Goal: Task Accomplishment & Management: Manage account settings

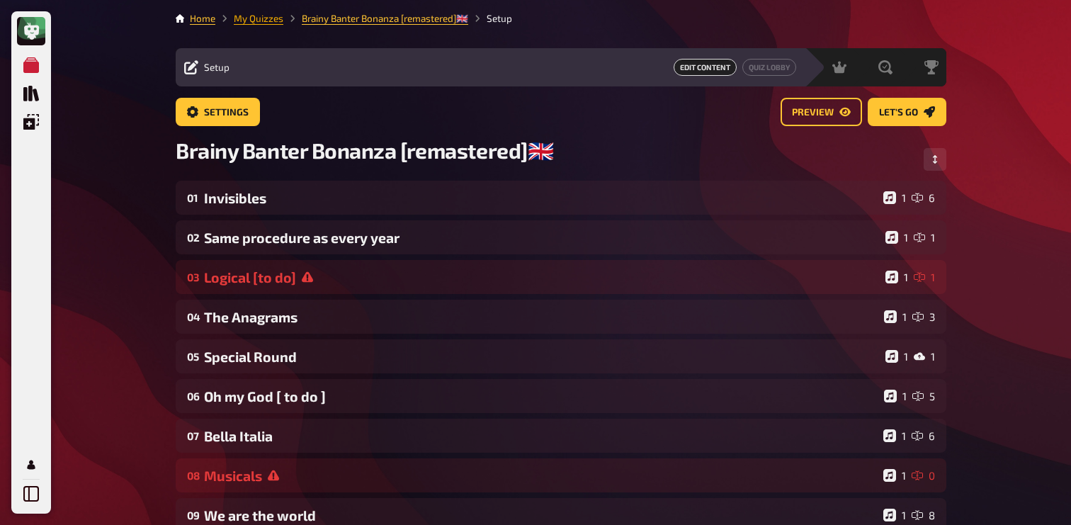
click at [266, 18] on link "My Quizzes" at bounding box center [259, 18] width 50 height 11
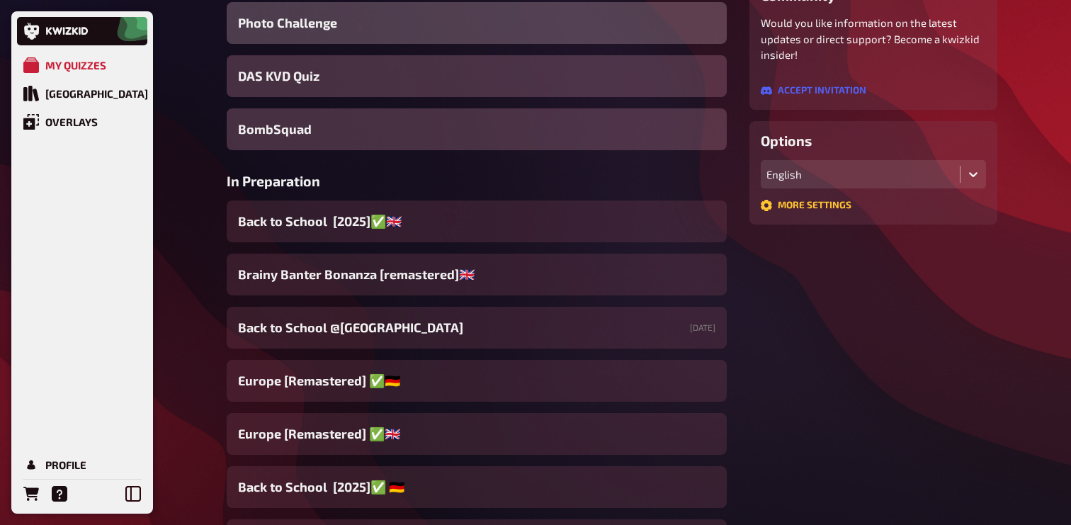
scroll to position [284, 0]
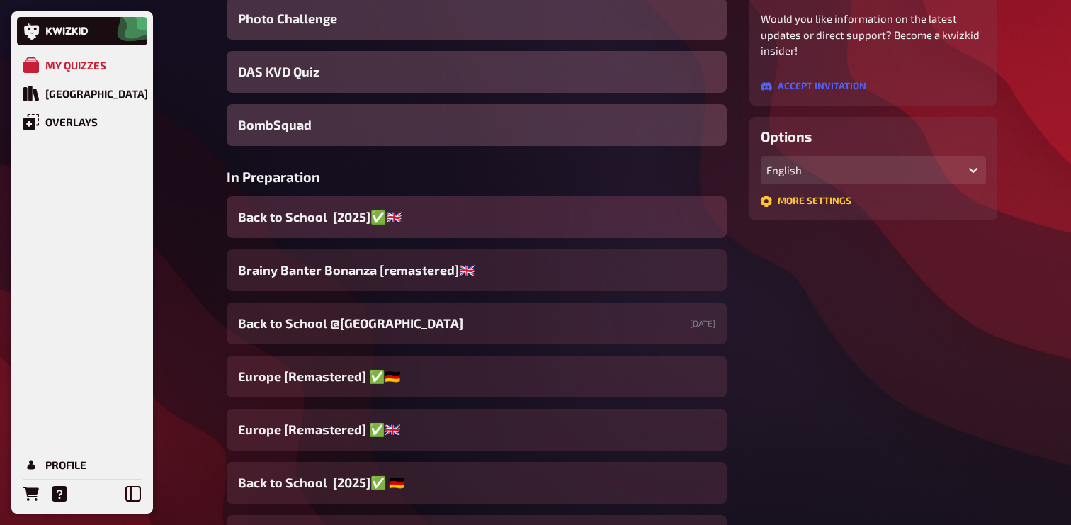
click at [402, 212] on div "Back to School [2025]✅​🇬🇧​" at bounding box center [477, 217] width 500 height 42
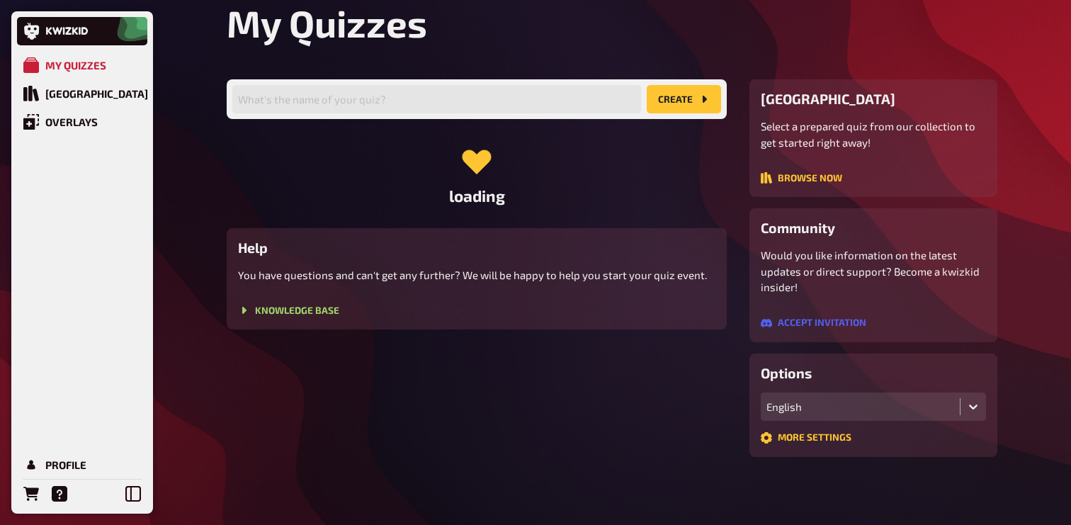
scroll to position [284, 0]
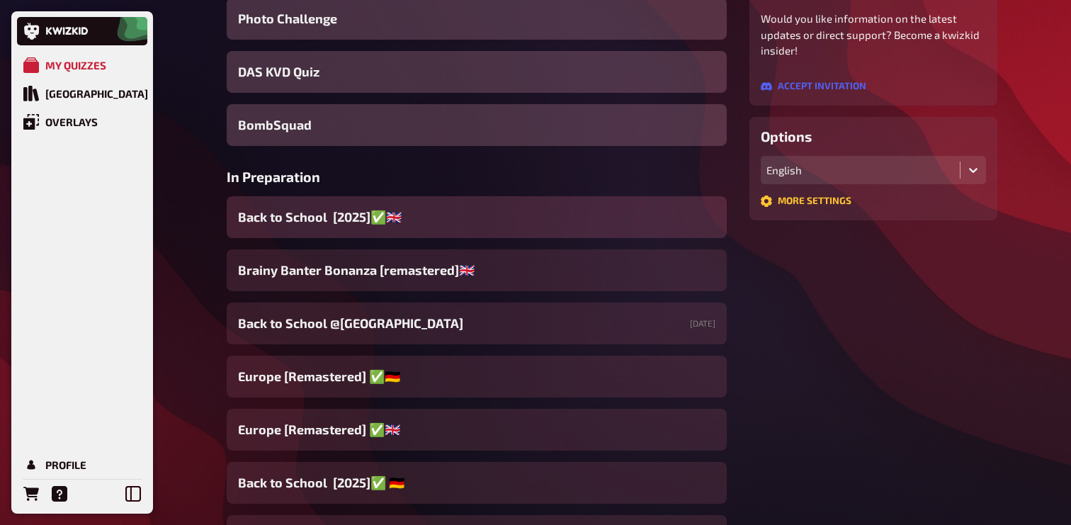
click at [453, 229] on div "Back to School [2025]✅​🇬🇧​" at bounding box center [477, 217] width 500 height 42
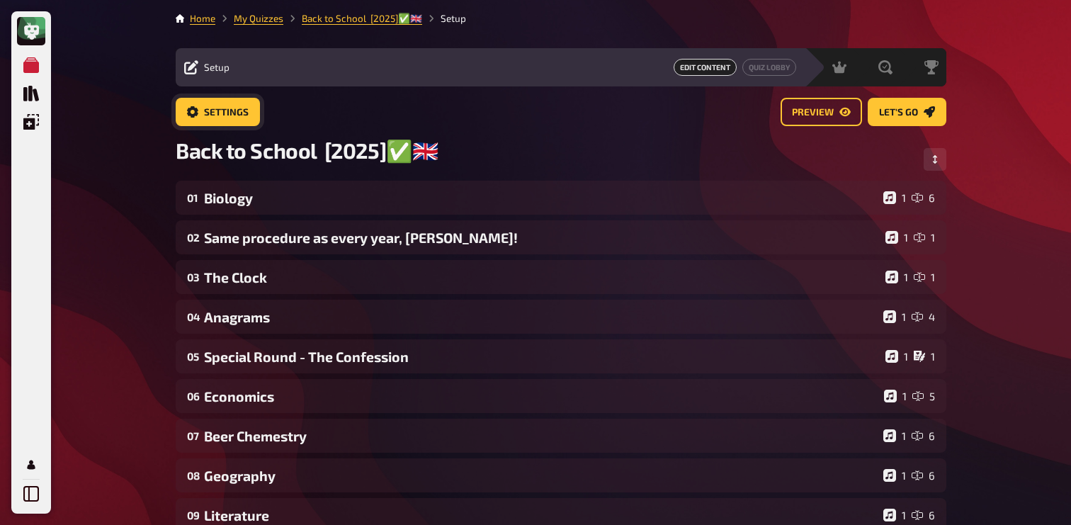
click at [217, 113] on span "Settings" at bounding box center [226, 113] width 45 height 10
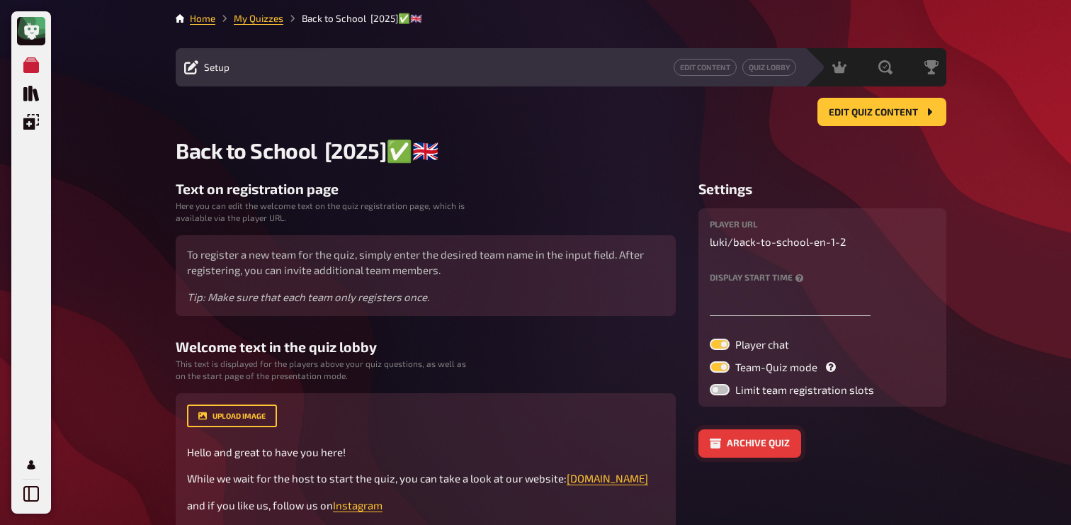
click at [768, 450] on button "Archive quiz" at bounding box center [749, 443] width 103 height 28
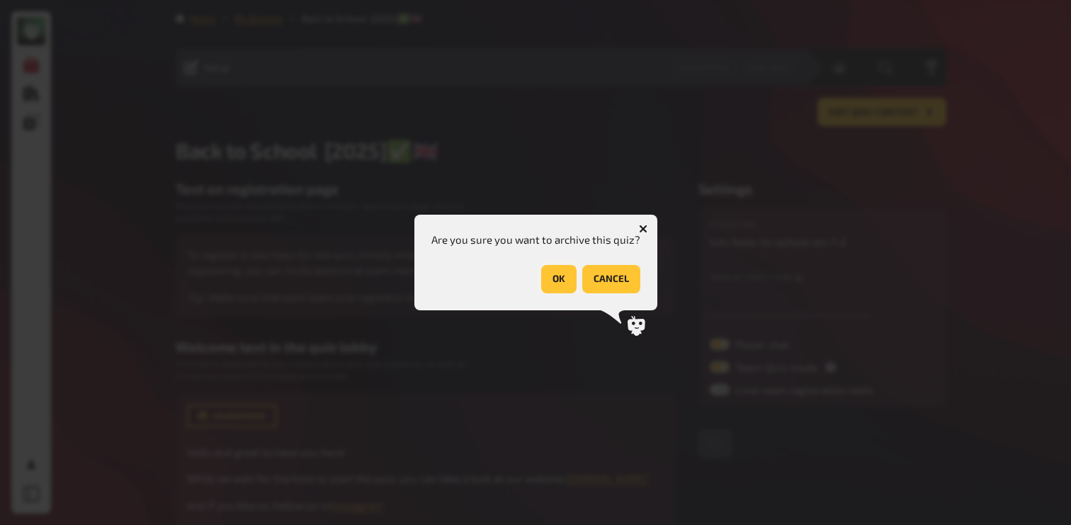
click at [572, 289] on button "OK" at bounding box center [558, 279] width 35 height 28
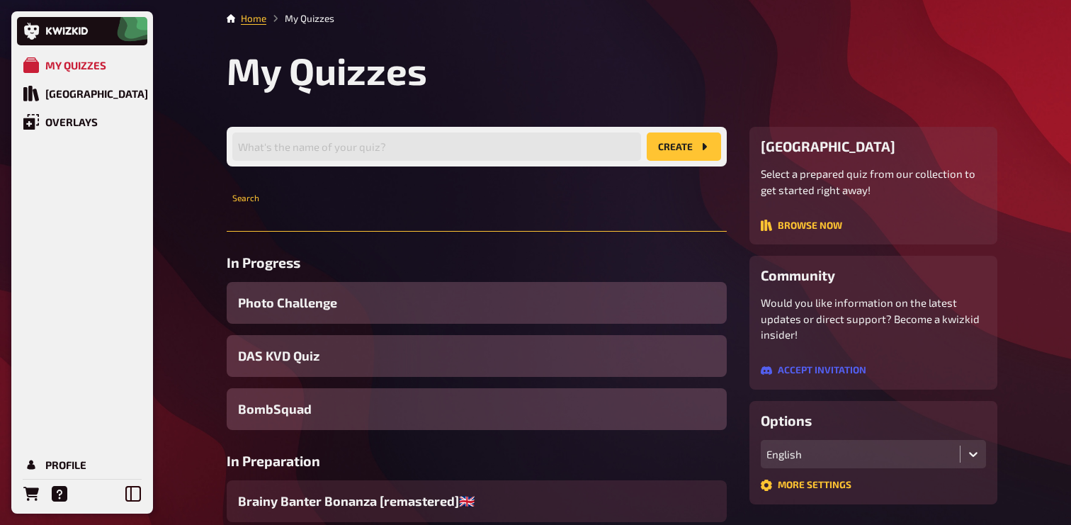
click at [329, 212] on input "text" at bounding box center [477, 217] width 500 height 28
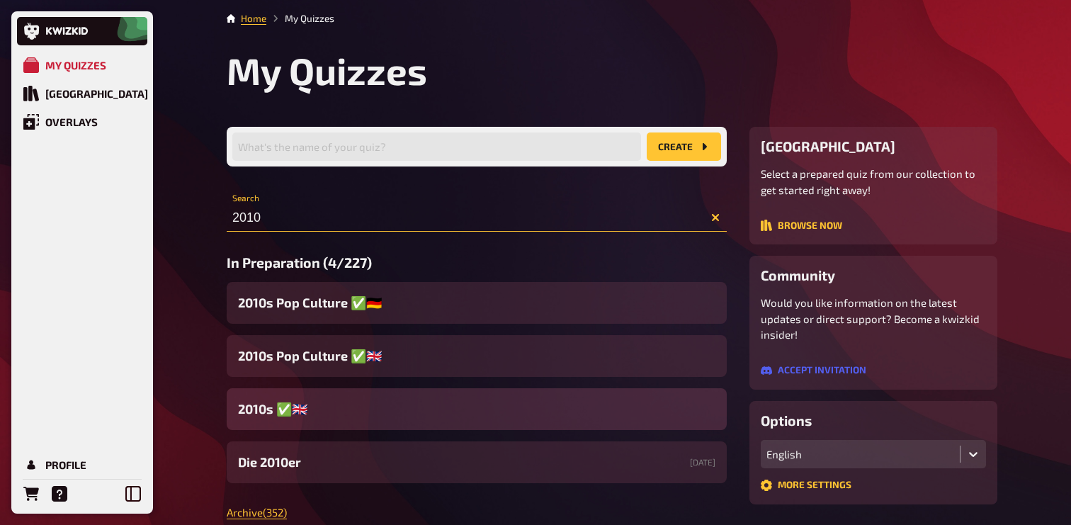
type input "2010"
click at [341, 418] on div "2010s ​✅​🇬🇧​" at bounding box center [477, 409] width 500 height 42
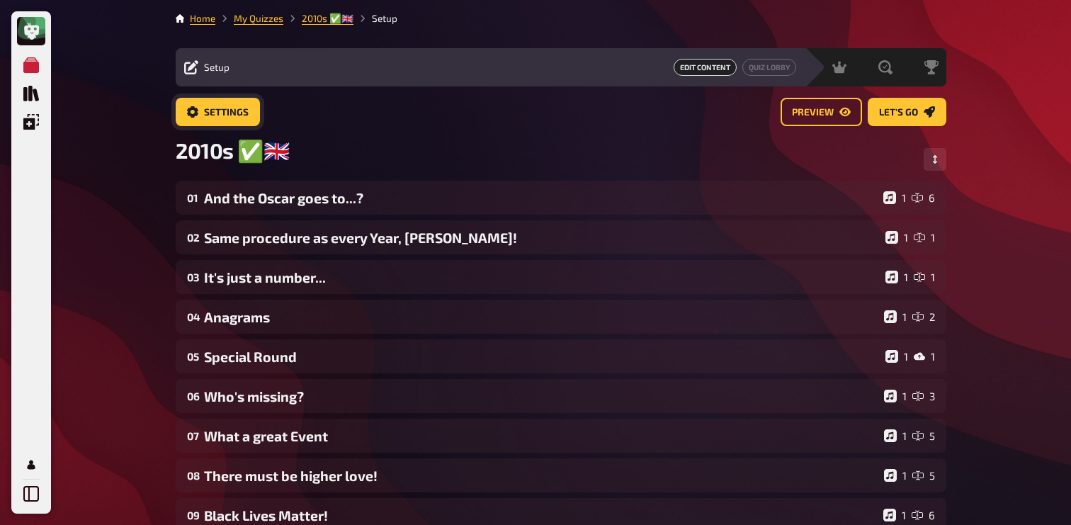
click at [236, 108] on span "Settings" at bounding box center [226, 113] width 45 height 10
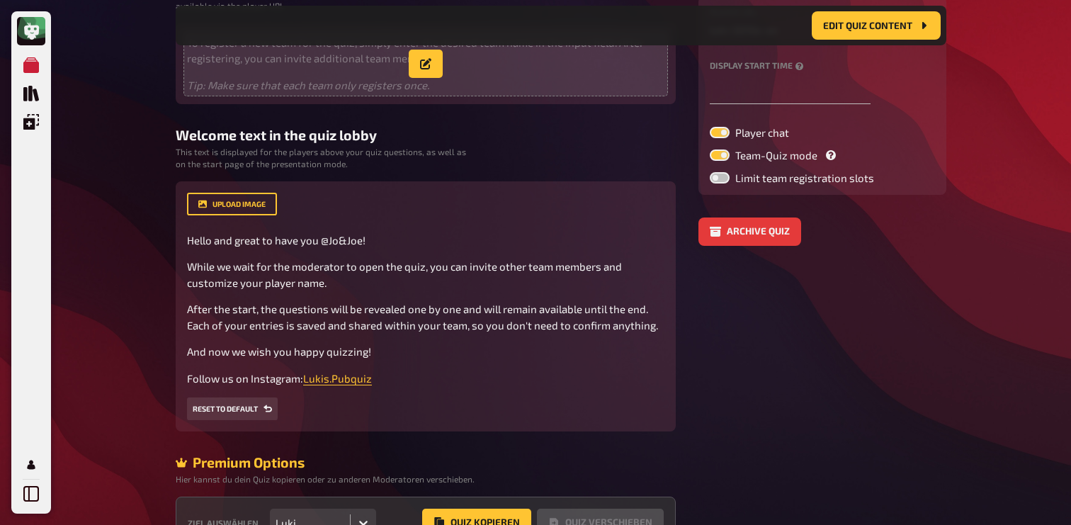
scroll to position [318, 0]
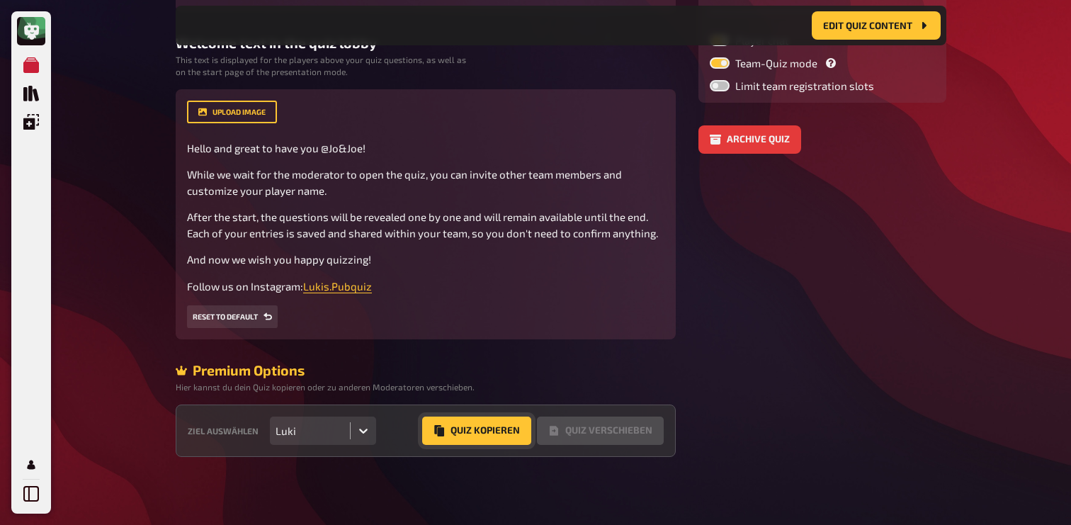
click at [465, 436] on button "Quiz Kopieren" at bounding box center [476, 430] width 109 height 28
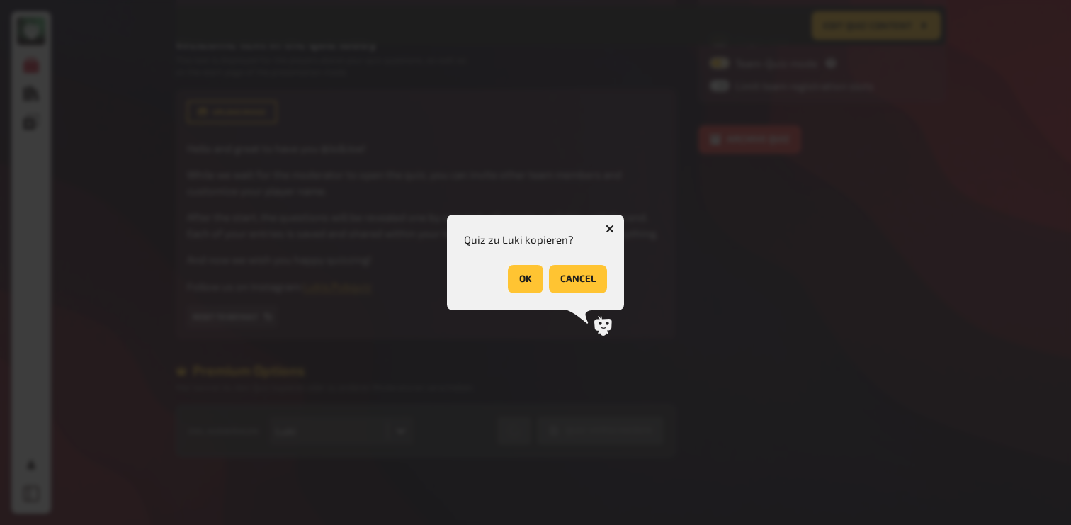
click at [519, 278] on button "OK" at bounding box center [525, 279] width 35 height 28
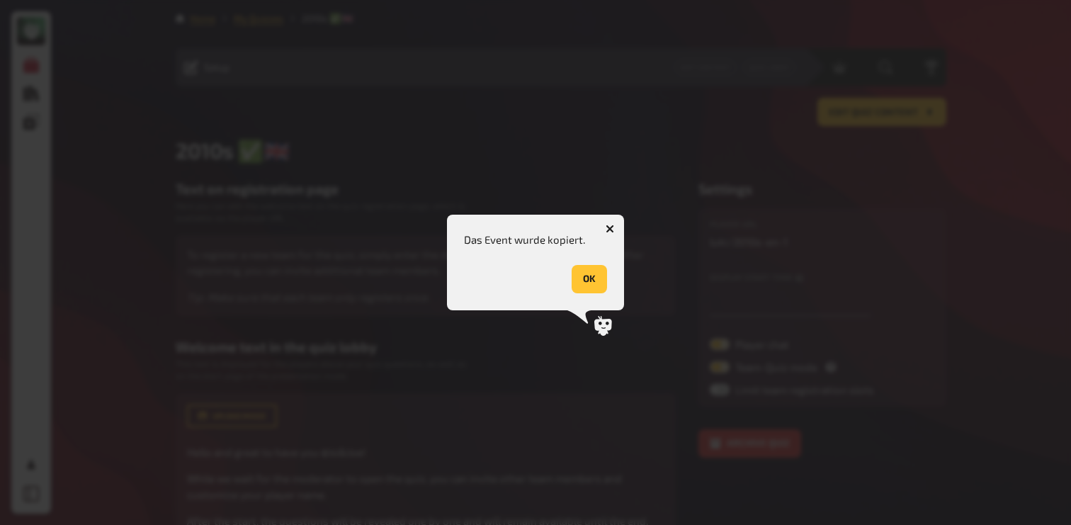
click at [589, 265] on div "OK" at bounding box center [535, 279] width 143 height 28
click at [591, 266] on button "OK" at bounding box center [589, 279] width 35 height 28
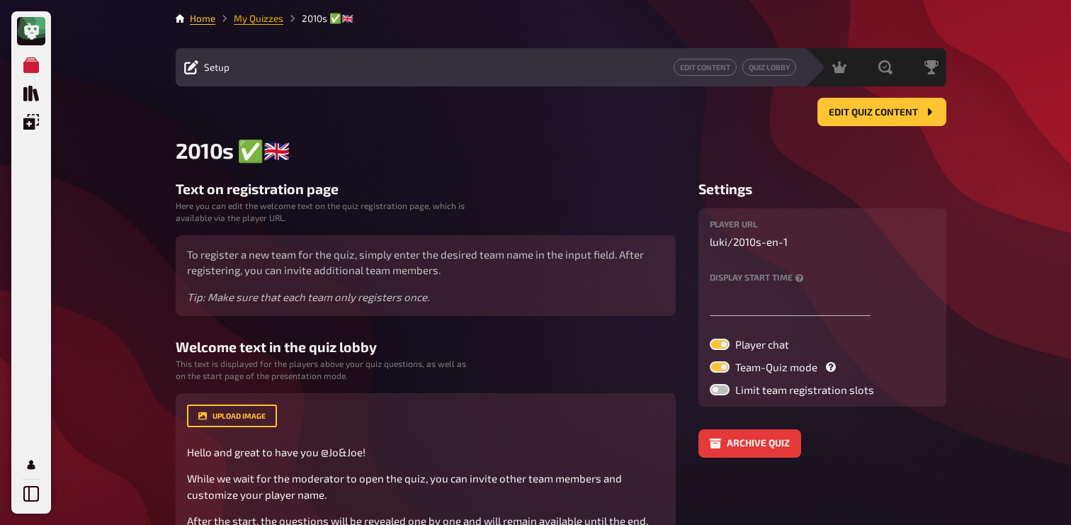
click at [266, 21] on link "My Quizzes" at bounding box center [259, 18] width 50 height 11
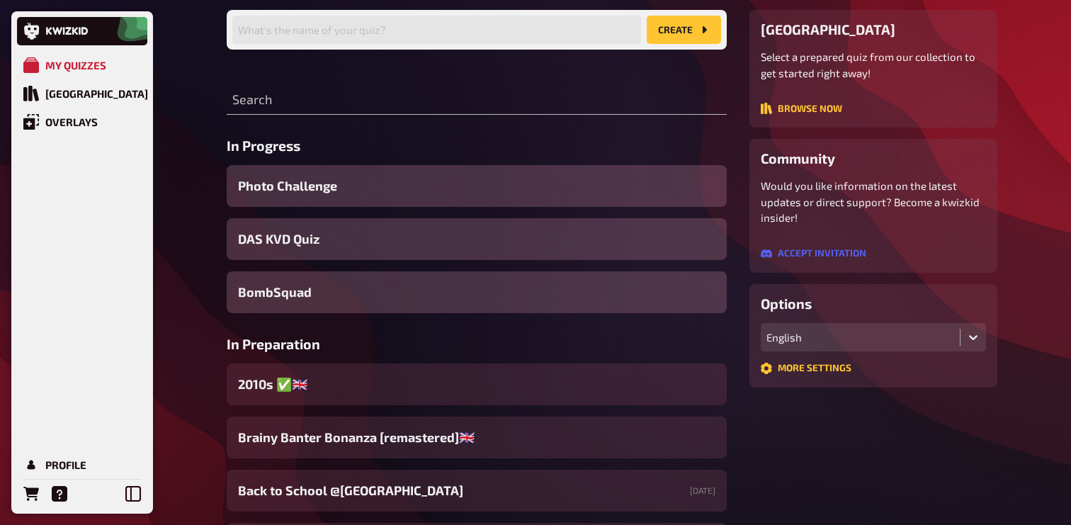
scroll to position [207, 0]
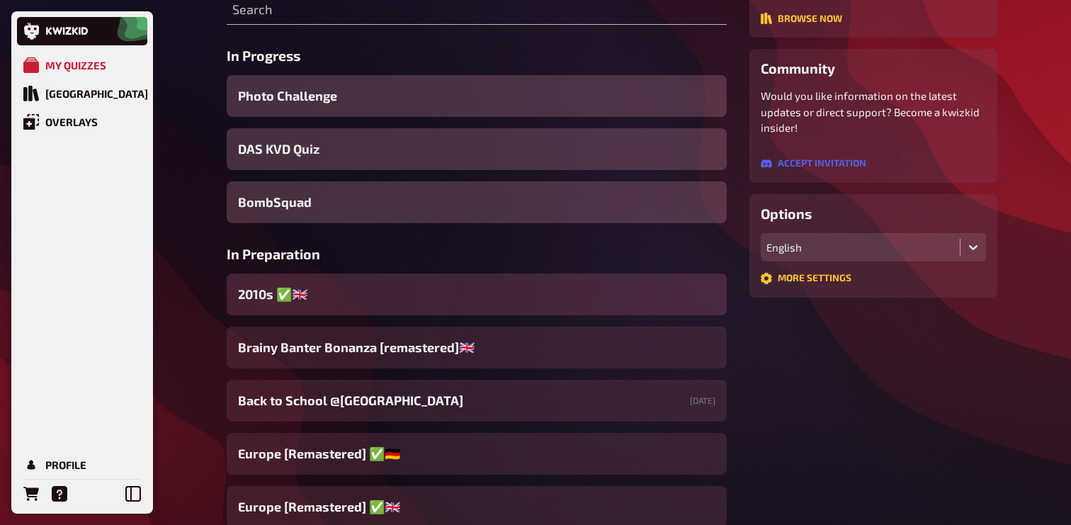
click at [360, 276] on div "2010s ​✅​🇬🇧​" at bounding box center [477, 294] width 500 height 42
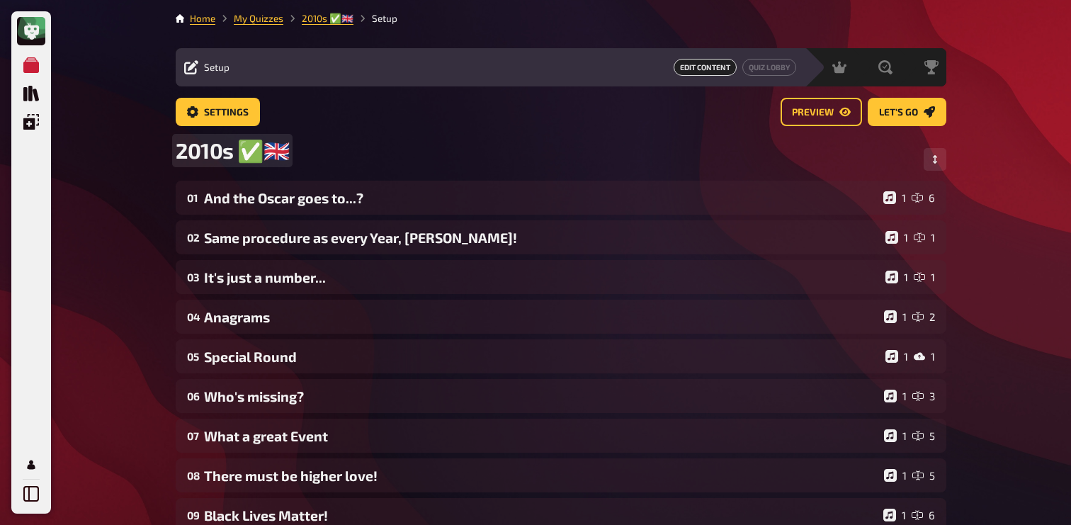
click at [278, 144] on span "2010s ​✅​🇬🇧​" at bounding box center [232, 150] width 113 height 26
click at [290, 155] on span "2010s ​✅​🇬🇧​ Ruby Paul" at bounding box center [316, 150] width 280 height 26
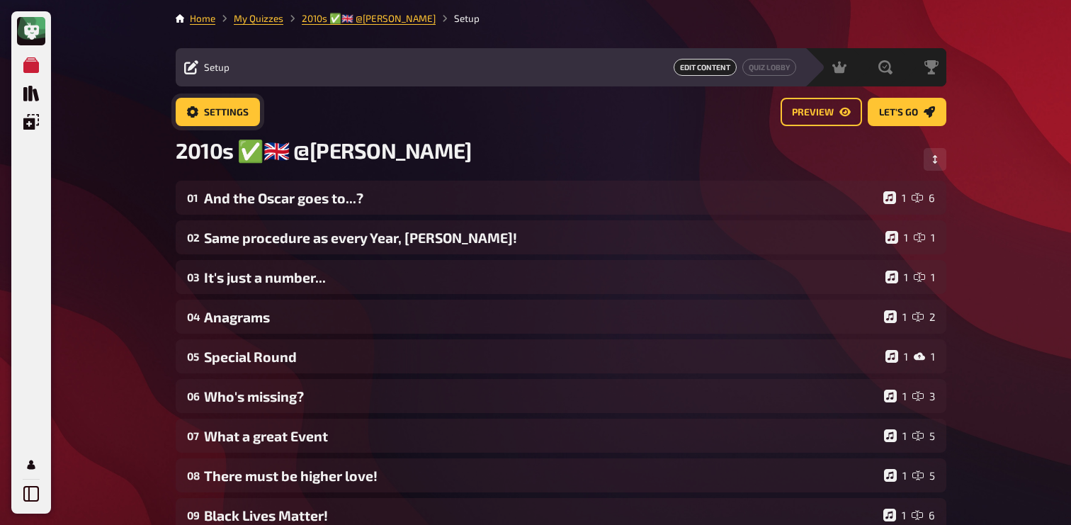
click at [226, 114] on span "Settings" at bounding box center [226, 113] width 45 height 10
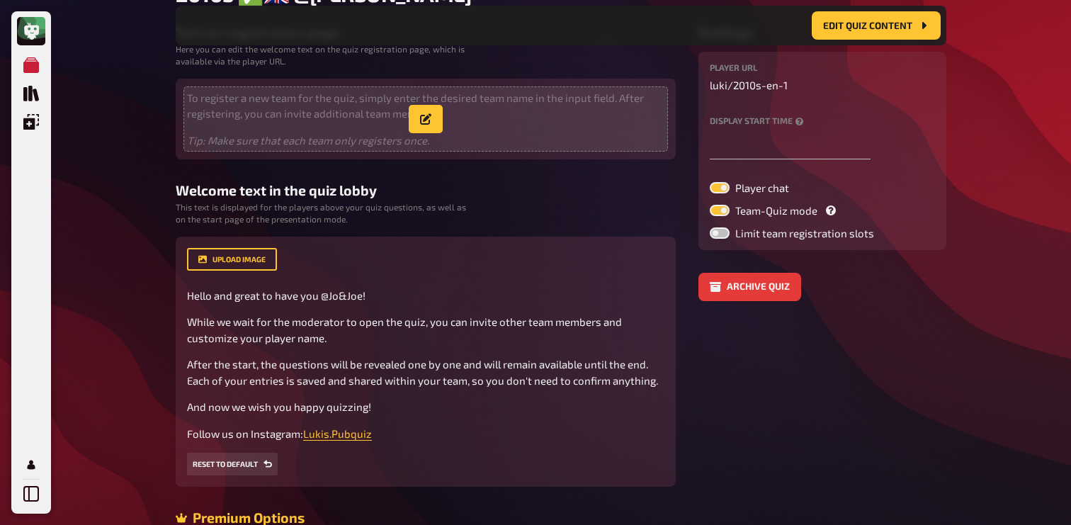
scroll to position [184, 0]
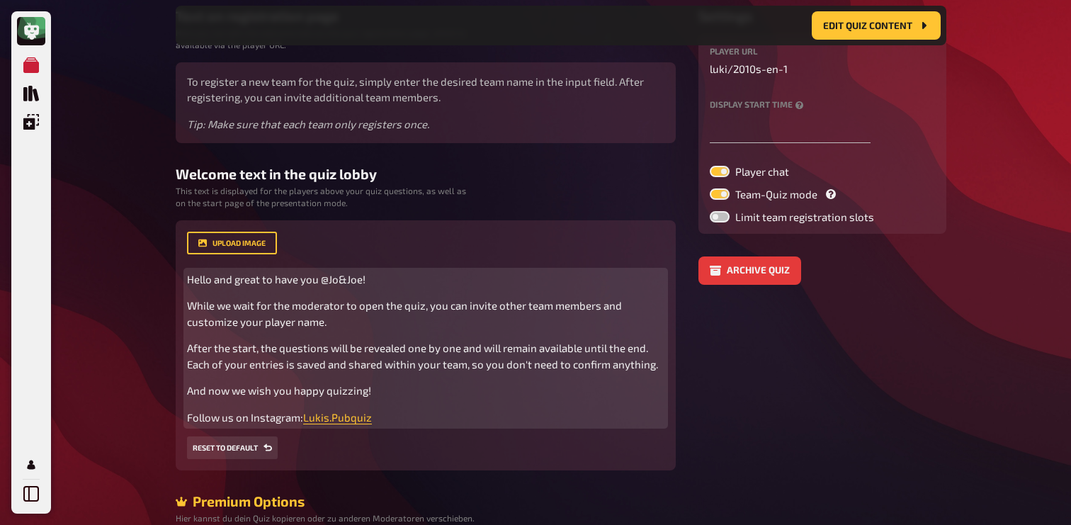
drag, startPoint x: 392, startPoint y: 419, endPoint x: 205, endPoint y: 304, distance: 219.4
click at [355, 402] on div "Hello and great to have you @Jo&Joe! While we wait for the moderator to open th…" at bounding box center [425, 348] width 477 height 154
click at [203, 300] on p "While we wait for the moderator to open the quiz, you can invite other team mem…" at bounding box center [425, 313] width 477 height 32
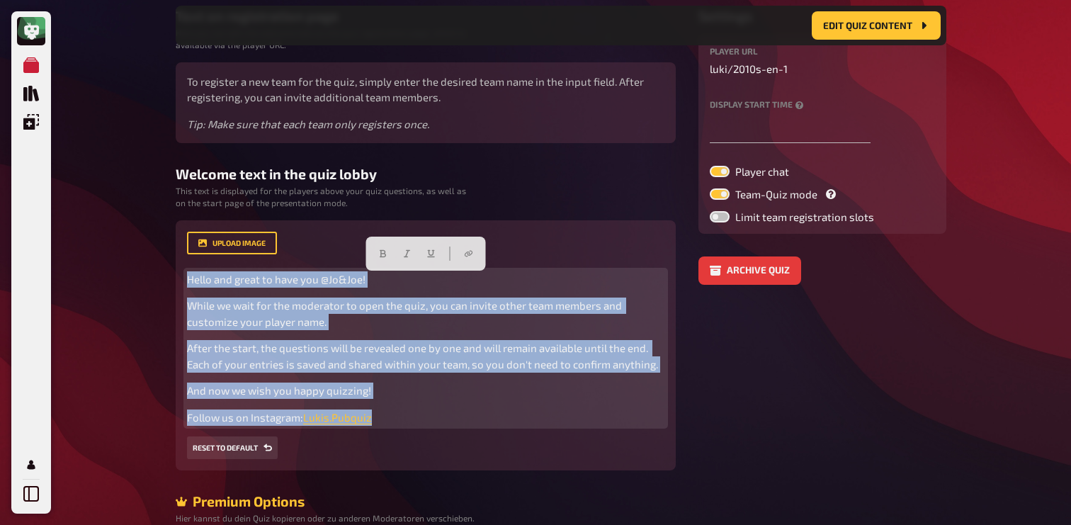
drag, startPoint x: 187, startPoint y: 280, endPoint x: 412, endPoint y: 429, distance: 270.3
click at [412, 429] on div "upload image Hello and great to have you @Jo&Joe! While we wait for the moderat…" at bounding box center [425, 346] width 477 height 228
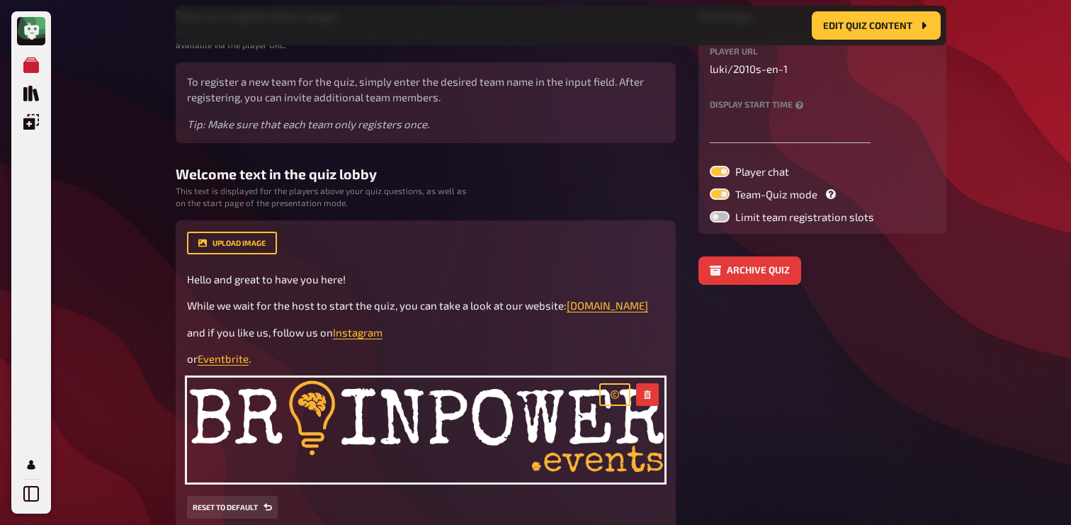
click at [424, 206] on small "This text is displayed for the players above your quiz questions, as well as on…" at bounding box center [326, 197] width 300 height 24
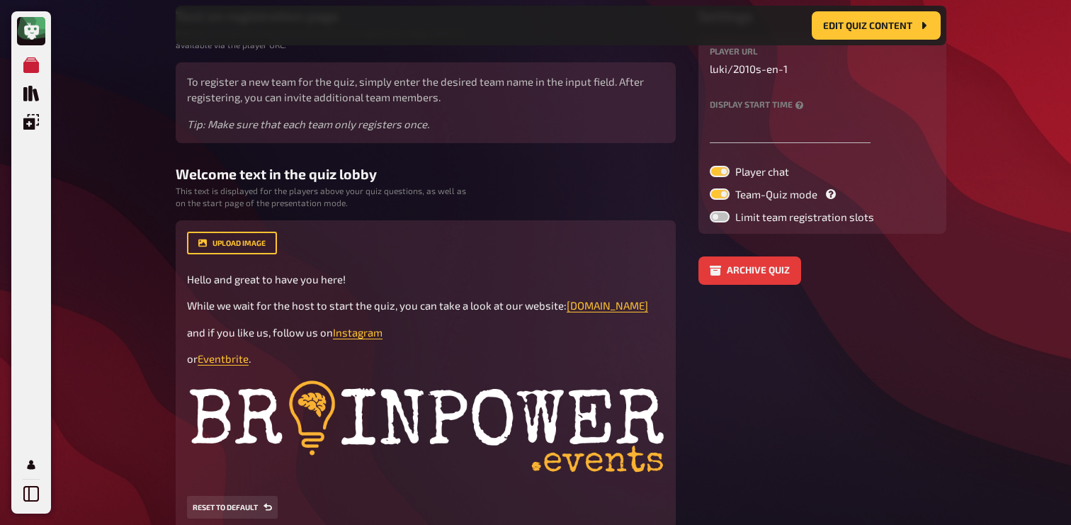
scroll to position [0, 0]
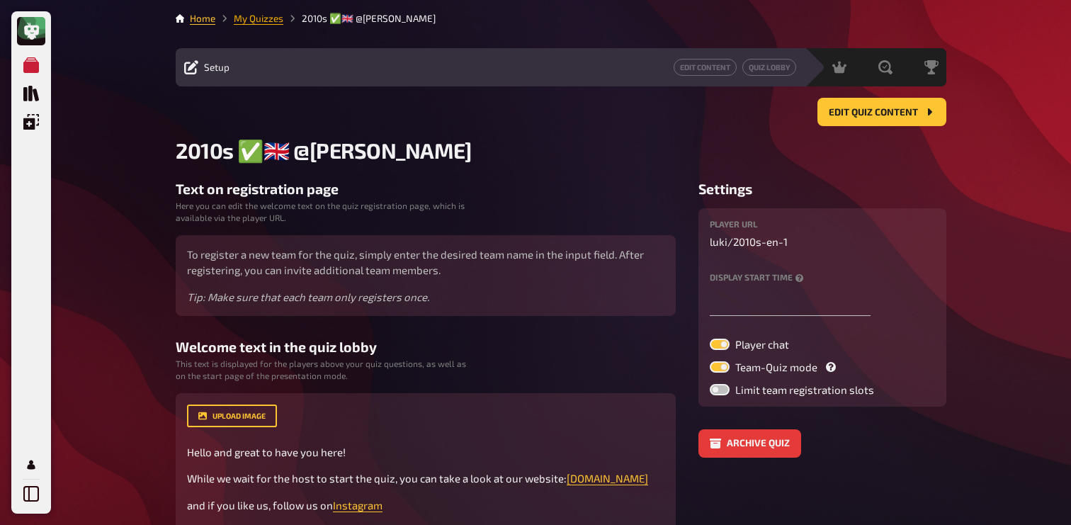
click at [242, 17] on link "My Quizzes" at bounding box center [259, 18] width 50 height 11
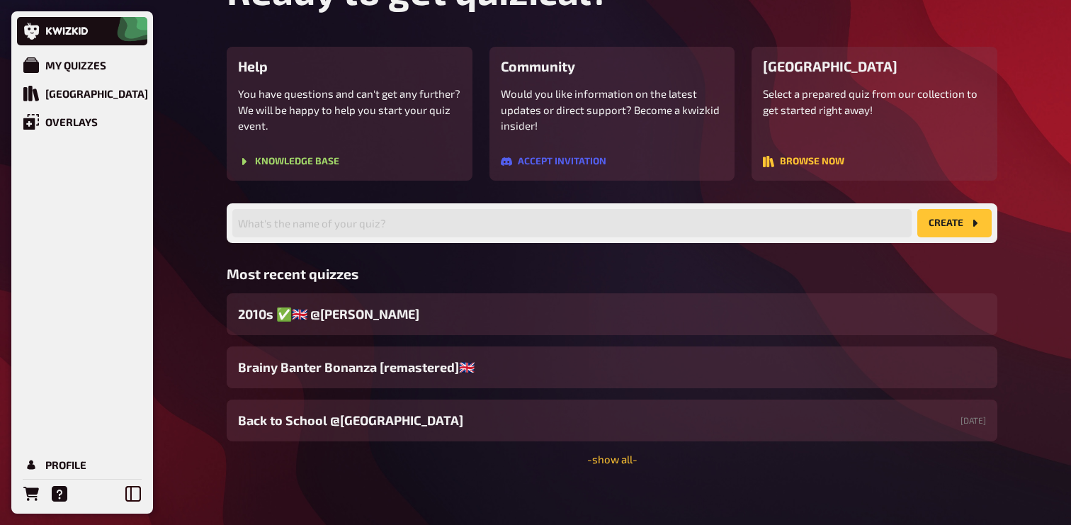
scroll to position [96, 0]
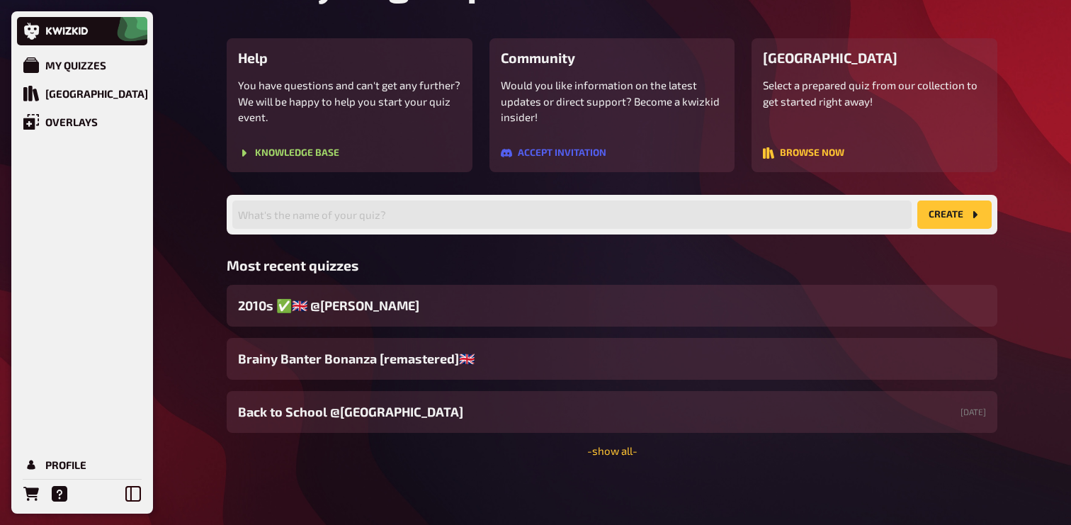
click at [616, 457] on div "Welcome back, [PERSON_NAME] ! Ready to get quizical? Help You have questions an…" at bounding box center [611, 214] width 793 height 621
click at [606, 456] on link "- show all -" at bounding box center [612, 450] width 50 height 13
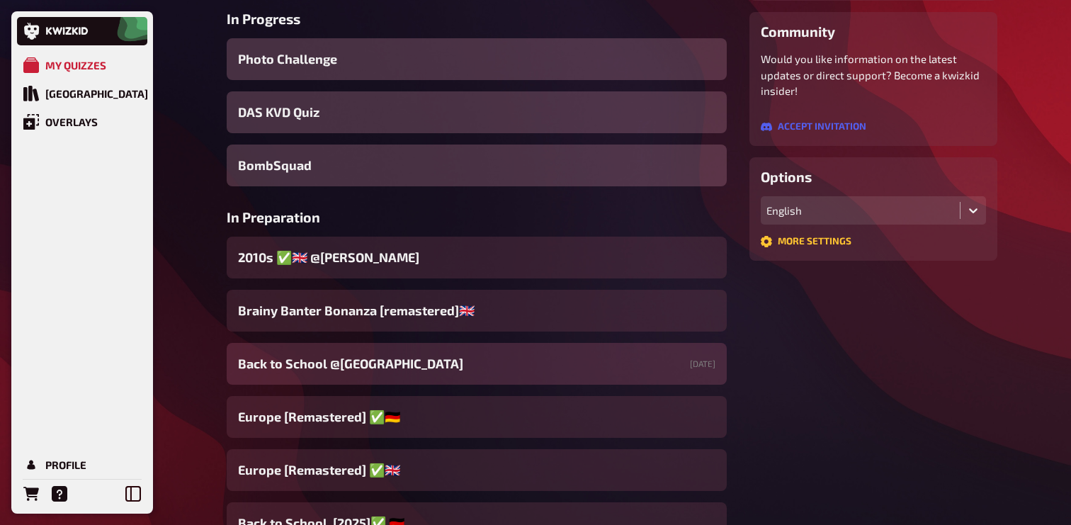
scroll to position [248, 0]
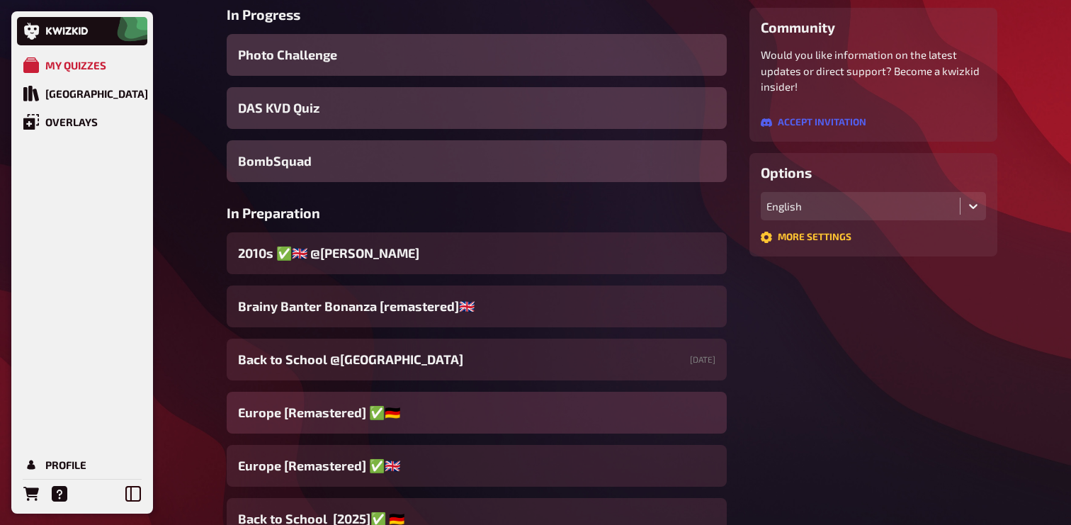
click at [334, 402] on div "Europe [Remastered] ✅​🇩🇪" at bounding box center [477, 413] width 500 height 42
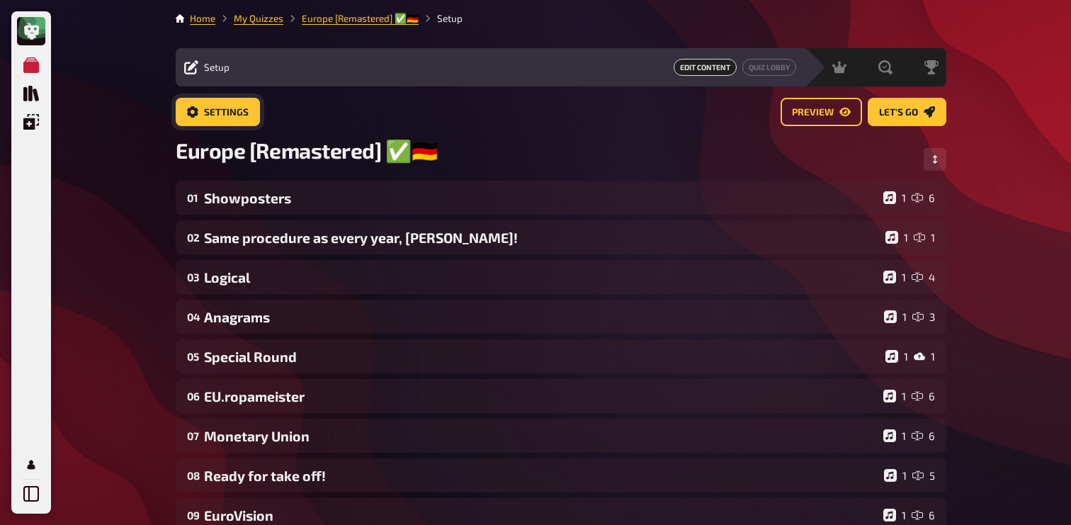
click at [200, 102] on button "Settings" at bounding box center [218, 112] width 84 height 28
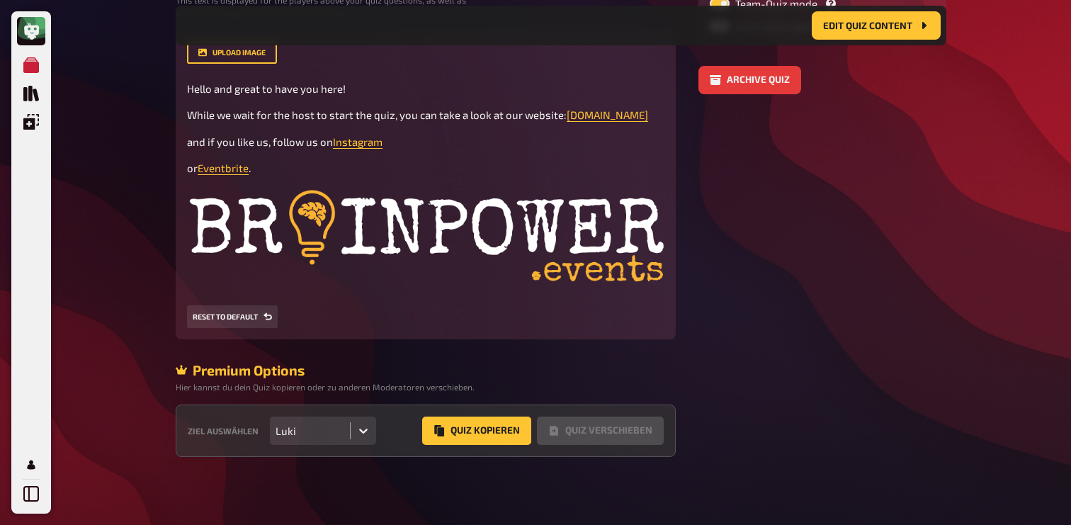
scroll to position [377, 0]
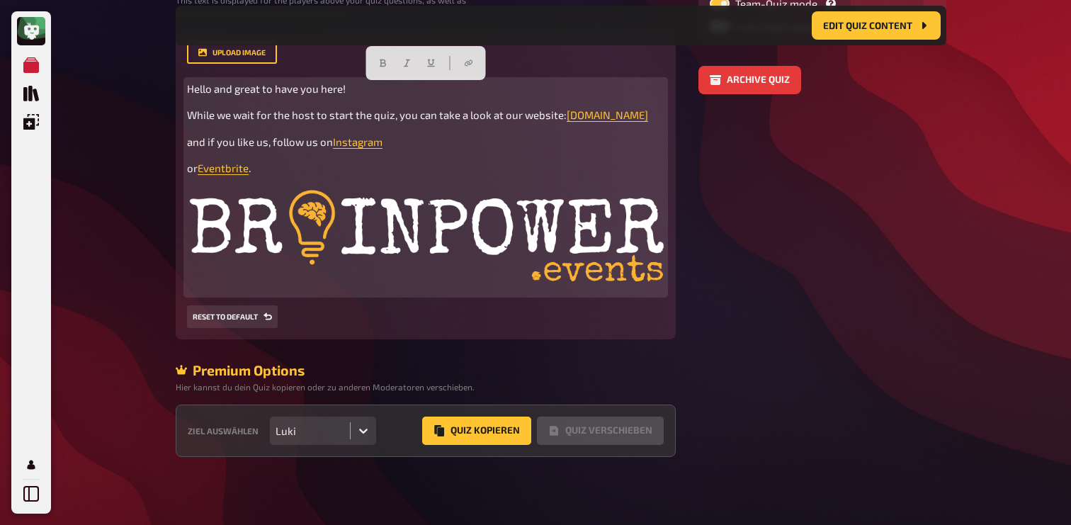
drag, startPoint x: 187, startPoint y: 86, endPoint x: 272, endPoint y: 167, distance: 117.7
click at [272, 167] on div "Hello and great to have you here! While we wait for the host to start the quiz,…" at bounding box center [425, 187] width 477 height 213
copy div "Hello and great to have you here! While we wait for the host to start the quiz,…"
click at [382, 220] on img at bounding box center [425, 239] width 477 height 105
